Goal: Task Accomplishment & Management: Use online tool/utility

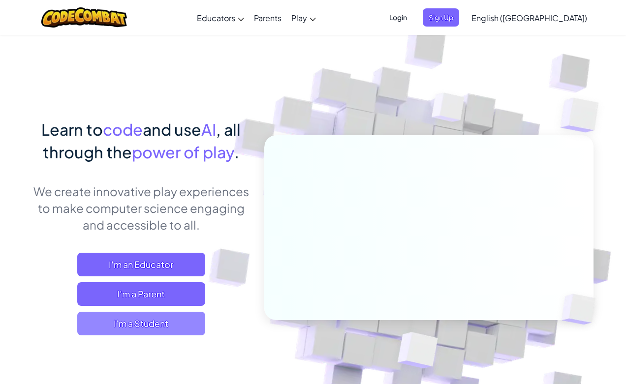
click at [155, 318] on span "I'm a Student" at bounding box center [141, 324] width 128 height 24
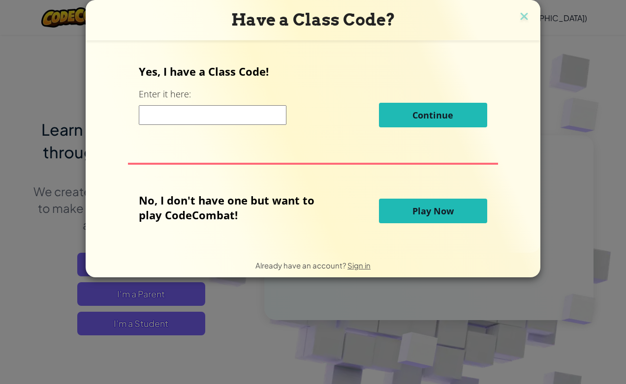
click at [402, 215] on button "Play Now" at bounding box center [433, 211] width 108 height 25
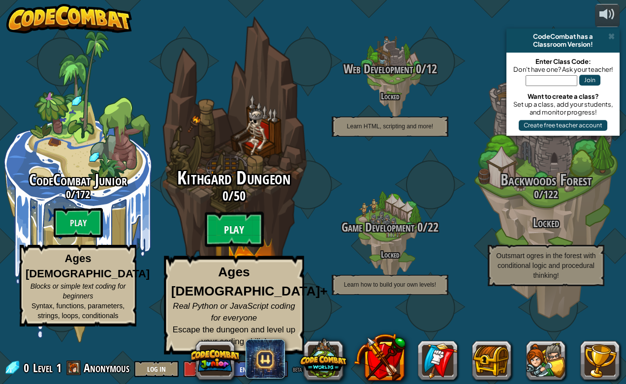
click at [256, 248] on btn "Play" at bounding box center [234, 229] width 59 height 35
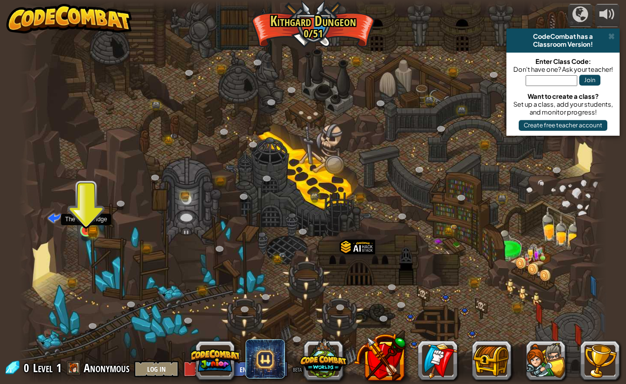
click at [83, 234] on link at bounding box center [87, 231] width 20 height 20
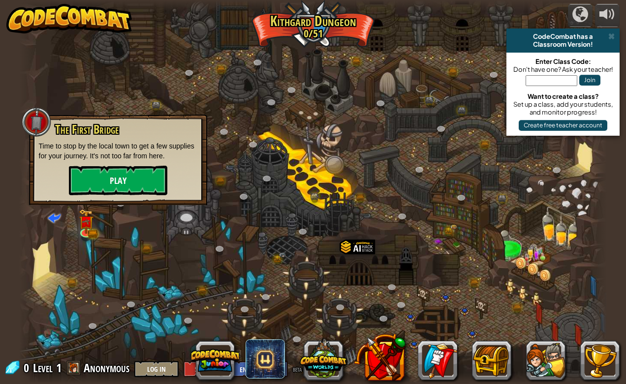
click at [122, 186] on button "Play" at bounding box center [118, 181] width 98 height 30
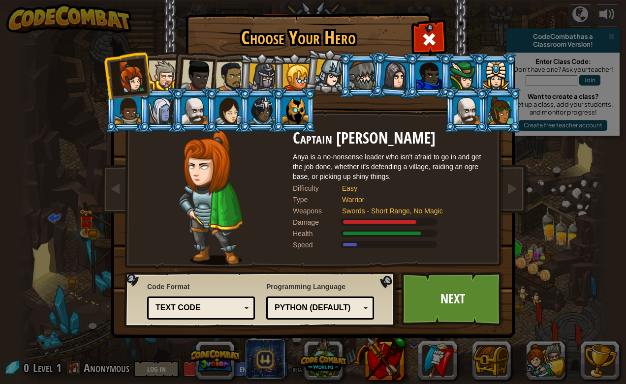
click at [399, 91] on li at bounding box center [394, 76] width 47 height 48
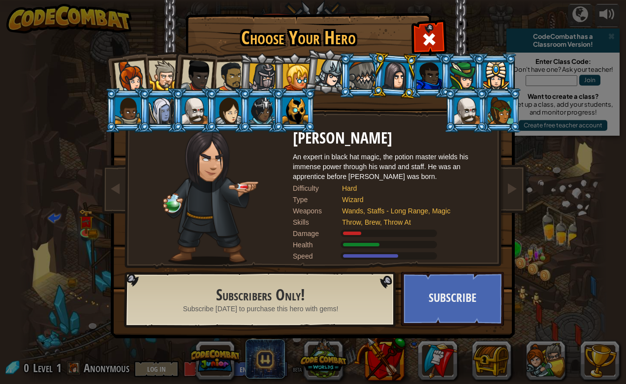
click at [222, 107] on div at bounding box center [229, 110] width 26 height 27
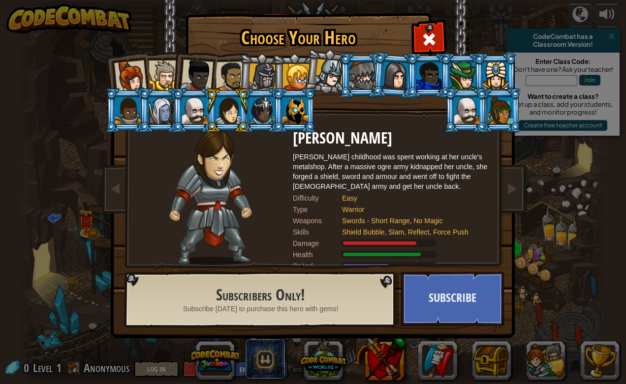
click at [131, 72] on div at bounding box center [130, 77] width 32 height 32
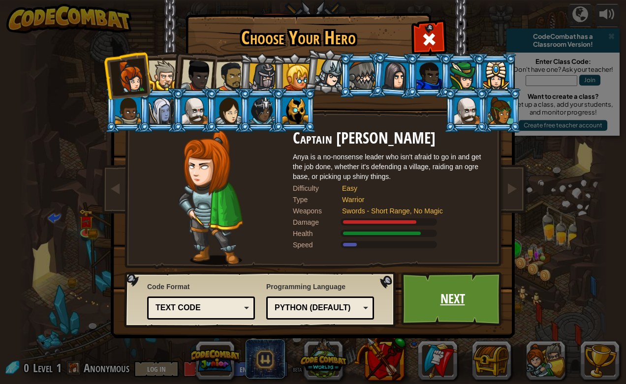
click at [450, 308] on link "Next" at bounding box center [452, 299] width 103 height 54
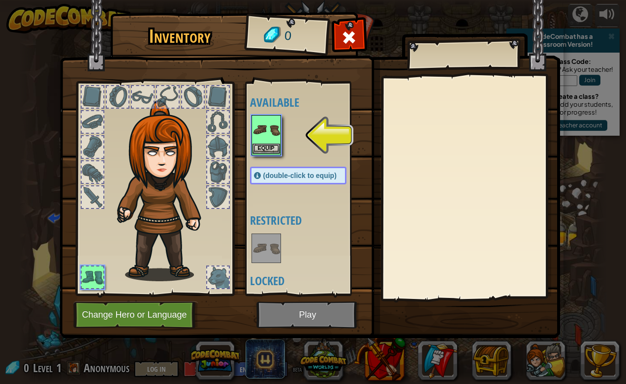
click at [267, 126] on img at bounding box center [266, 130] width 28 height 28
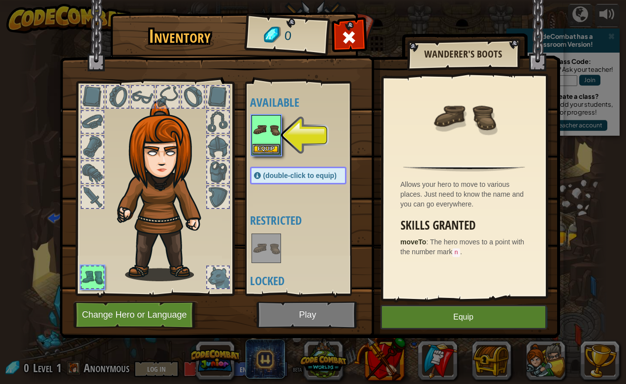
click at [467, 319] on button "Equip" at bounding box center [463, 317] width 166 height 25
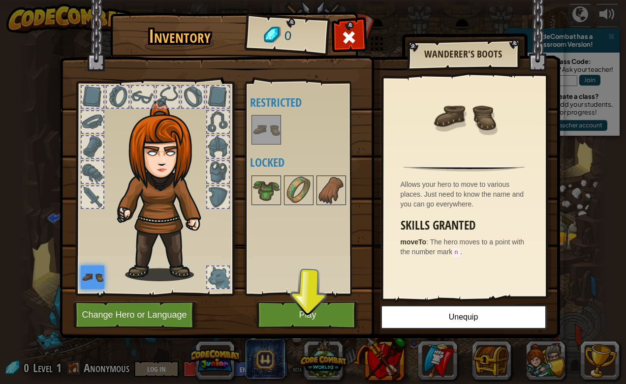
click at [321, 314] on button "Play" at bounding box center [307, 315] width 103 height 27
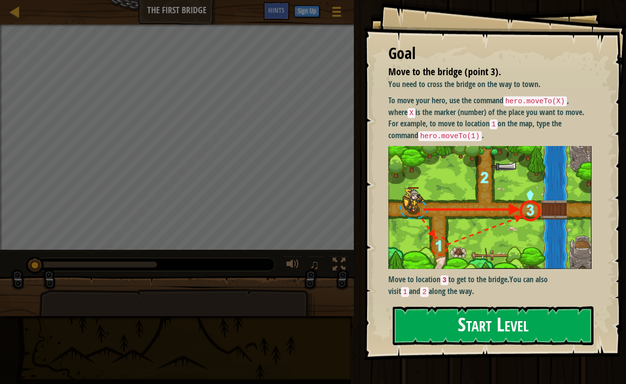
click at [453, 319] on button "Start Level" at bounding box center [493, 326] width 201 height 39
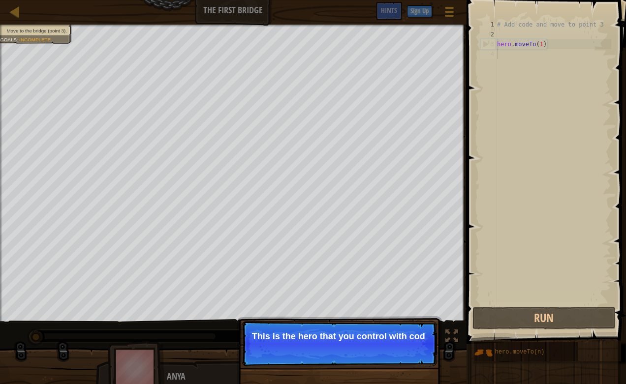
click at [334, 347] on p "Skip (esc) Continue This is the hero that you control with cod" at bounding box center [339, 343] width 195 height 45
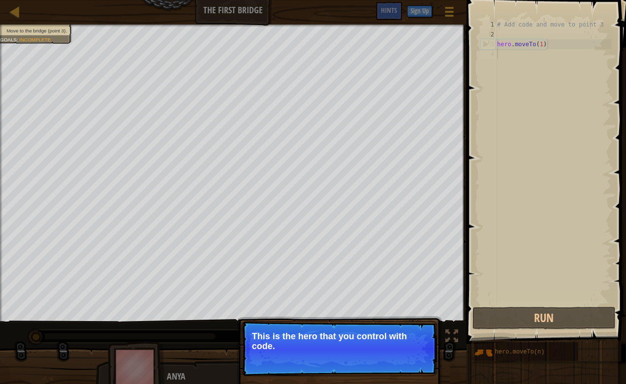
click at [347, 353] on p "Skip (esc) Continue This is the hero that you control with code." at bounding box center [339, 348] width 195 height 55
click at [404, 360] on button "Continue" at bounding box center [408, 359] width 41 height 13
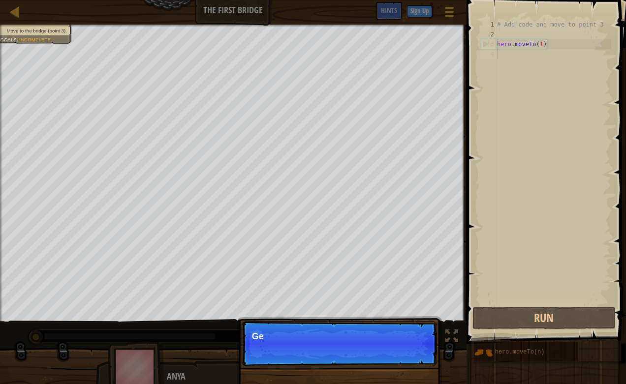
scroll to position [4, 0]
click at [382, 337] on p "Get to the bridge by going to" at bounding box center [339, 337] width 175 height 10
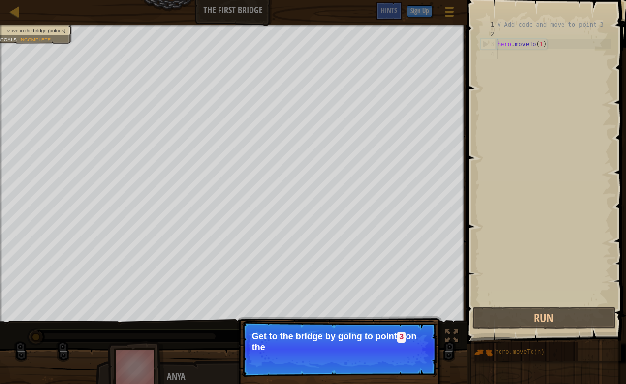
click at [356, 343] on p "Get to the bridge by going to point 3 on the" at bounding box center [339, 342] width 175 height 21
click at [368, 355] on div "Skip (esc) Continue" at bounding box center [390, 360] width 76 height 13
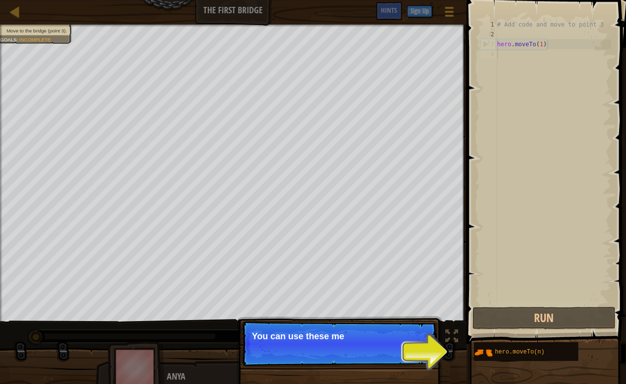
click at [384, 357] on p "Skip (esc) Continue You can use these me" at bounding box center [339, 343] width 195 height 45
click at [443, 358] on div "Move to the bridge (point 3). Goals : Incomplete ♫ Anya 11 x: 5 y: 15 x: 10 y: …" at bounding box center [313, 207] width 626 height 364
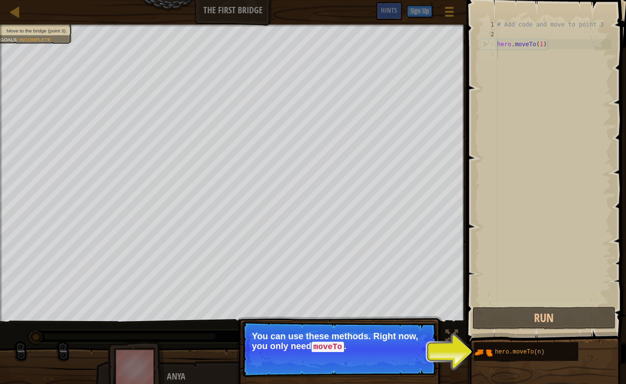
click at [395, 360] on button "Continue" at bounding box center [408, 360] width 41 height 13
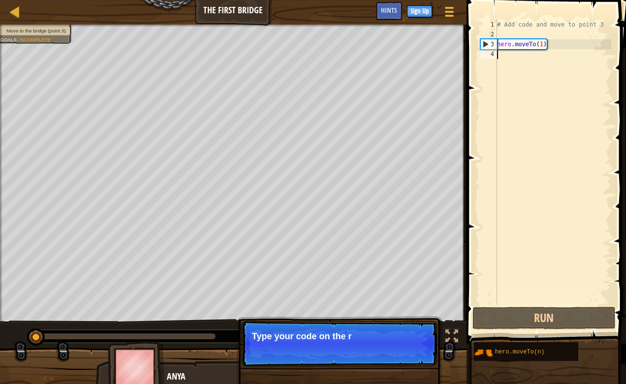
click at [377, 358] on p "Skip (esc) Continue Type your code on the r" at bounding box center [339, 343] width 195 height 45
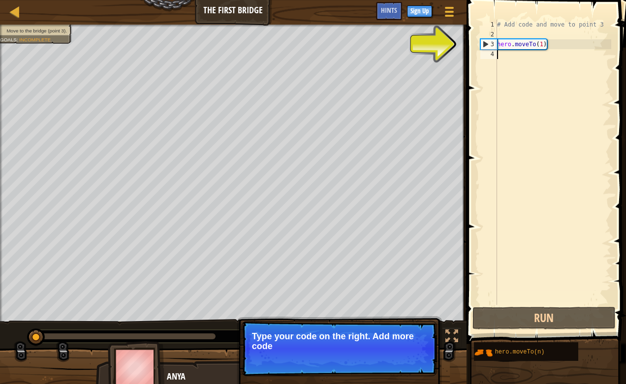
click at [539, 152] on div "# Add code and move to point 3 hero . moveTo ( 1 )" at bounding box center [553, 172] width 116 height 305
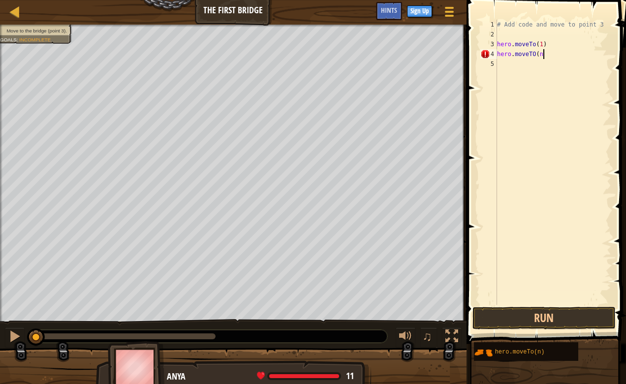
scroll to position [4, 3]
click at [535, 56] on div "# Add code and move to point 3 hero . moveTo ( 1 ) hero . moveTO ( n )" at bounding box center [553, 172] width 116 height 305
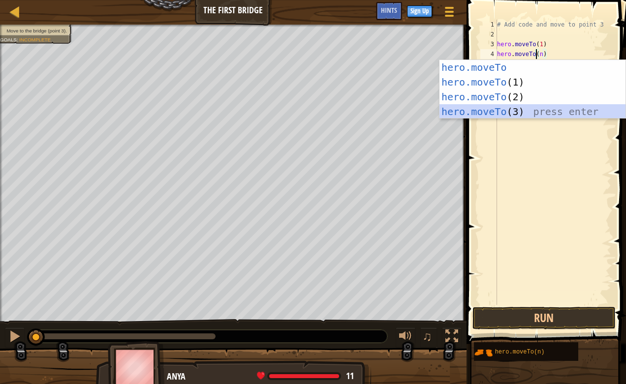
click at [536, 110] on div "hero.moveTo press enter hero.moveTo (1) press enter hero.moveTo (2) press enter…" at bounding box center [532, 104] width 186 height 89
type textarea "hero.moveTo(3)(n)"
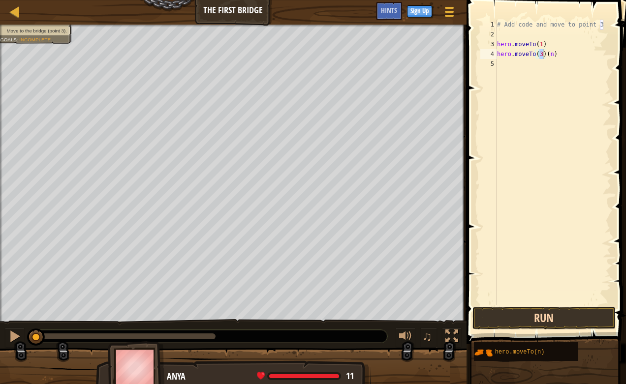
click at [539, 318] on button "Run" at bounding box center [543, 318] width 143 height 23
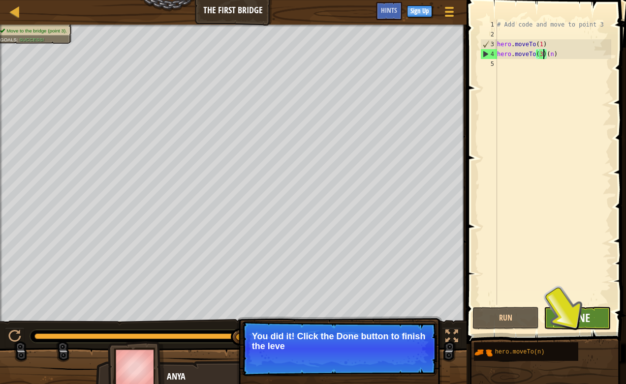
click at [574, 320] on span "Done" at bounding box center [577, 318] width 26 height 16
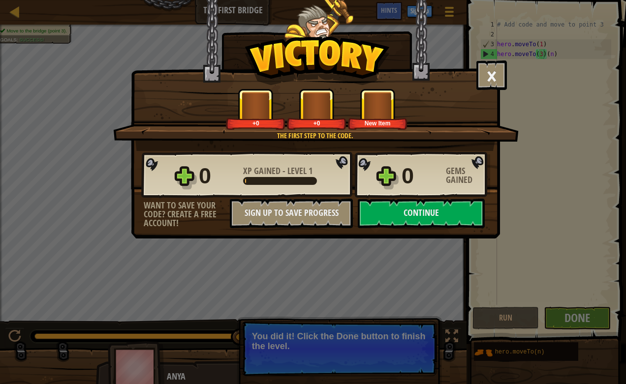
click at [442, 194] on div "0 XP Gained - Level 1 0 Gems Gained" at bounding box center [315, 175] width 349 height 47
click at [442, 207] on button "Continue" at bounding box center [421, 214] width 127 height 30
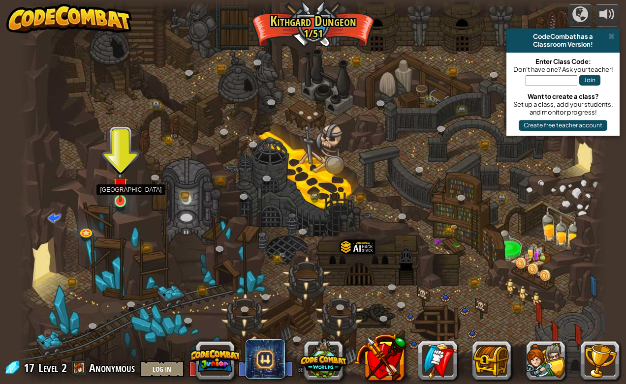
click at [118, 205] on link at bounding box center [121, 202] width 20 height 20
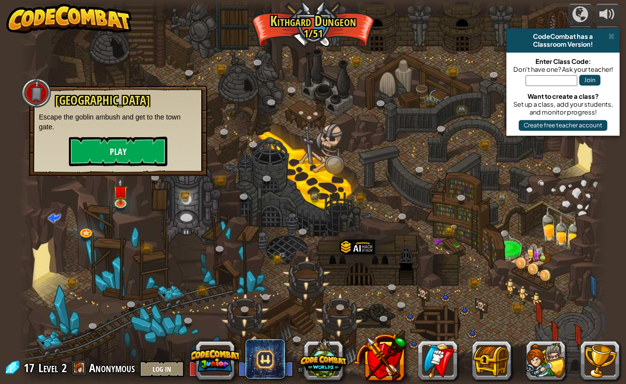
click at [125, 151] on button "Play" at bounding box center [118, 152] width 98 height 30
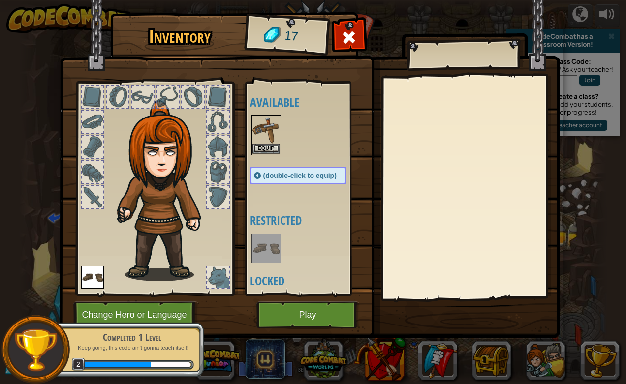
click at [258, 153] on button "Equip" at bounding box center [266, 149] width 28 height 10
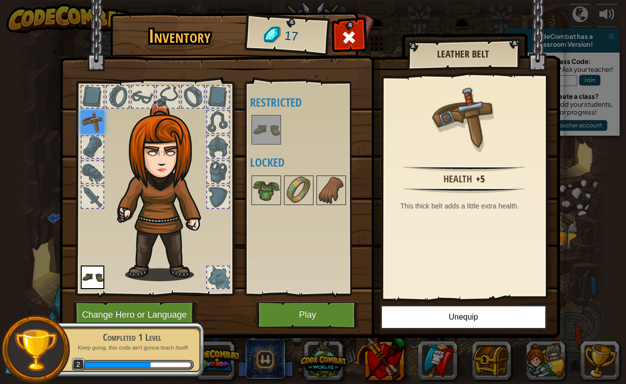
click at [291, 325] on button "Play" at bounding box center [307, 315] width 103 height 27
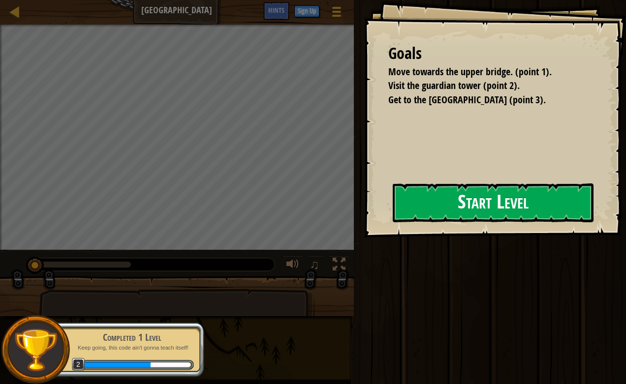
click at [420, 212] on button "Start Level" at bounding box center [493, 203] width 201 height 39
